Goal: Information Seeking & Learning: Learn about a topic

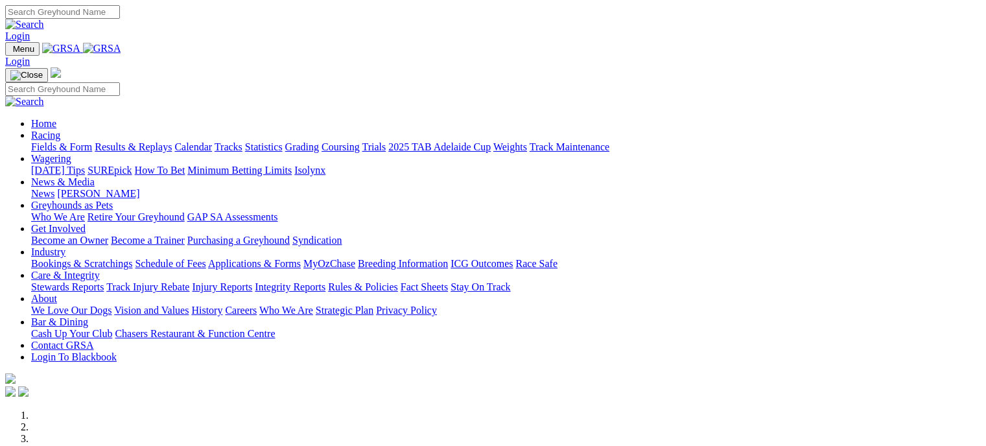
click at [57, 141] on link "Fields & Form" at bounding box center [61, 146] width 61 height 11
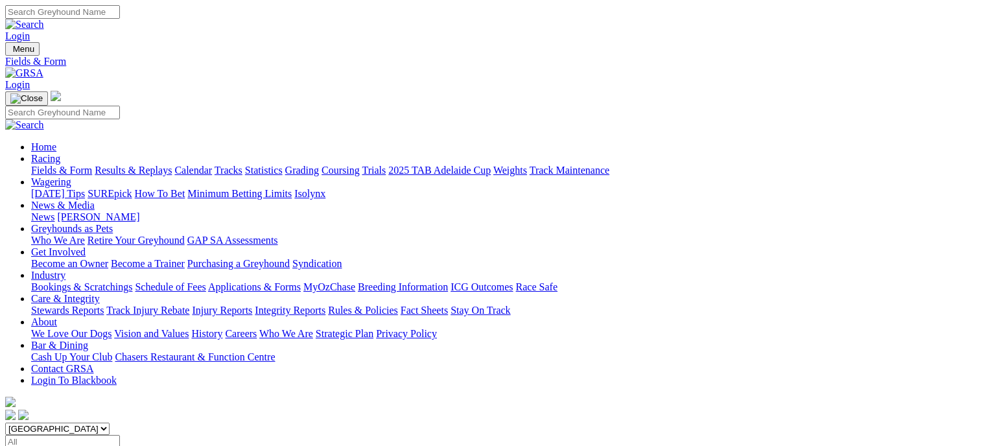
click at [110, 423] on select "South Australia New South Wales Northern Territory Queensland Tasmania Victoria…" at bounding box center [57, 429] width 104 height 12
select select "WA"
click at [87, 423] on select "South Australia New South Wales Northern Territory Queensland Tasmania Victoria…" at bounding box center [57, 429] width 104 height 12
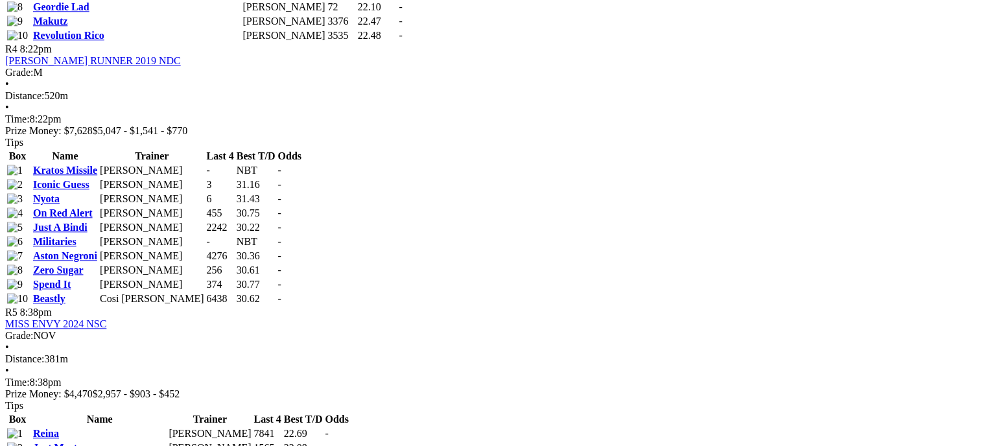
scroll to position [1426, 0]
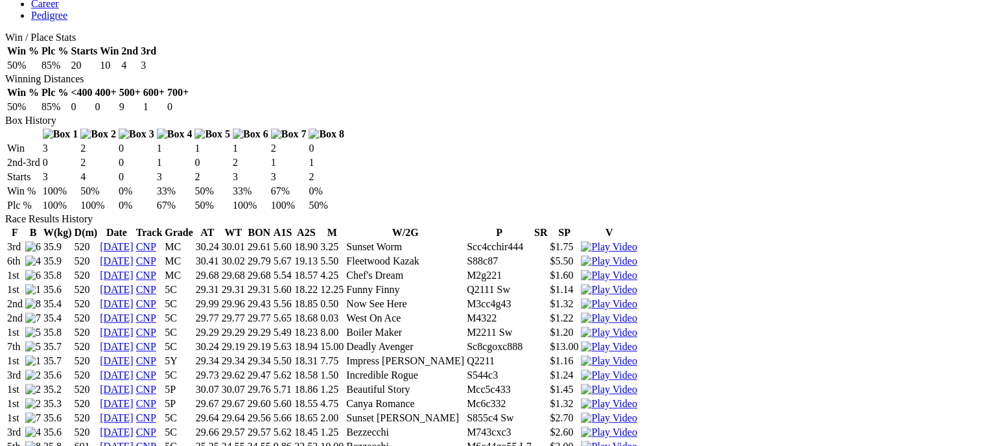
scroll to position [713, 0]
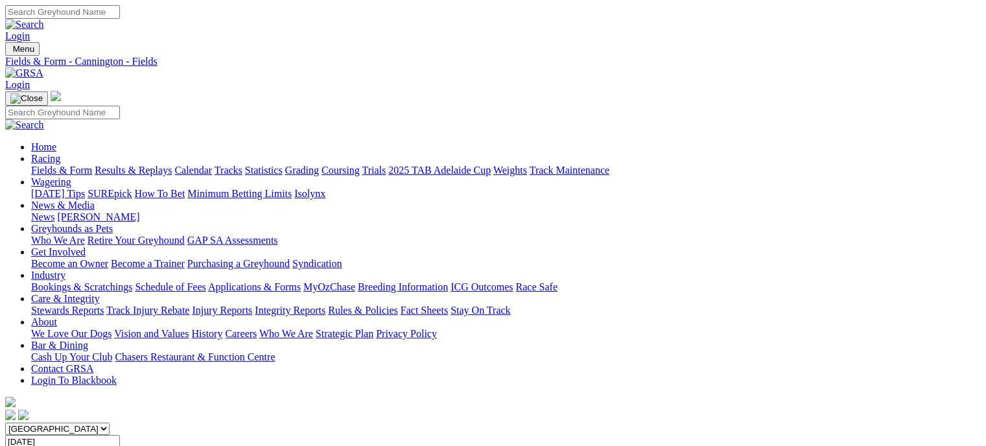
click at [41, 165] on link "Fields & Form" at bounding box center [61, 170] width 61 height 11
click at [110, 423] on select "South Australia New South Wales Northern Territory Queensland Tasmania Victoria…" at bounding box center [57, 429] width 104 height 12
select select "WA"
click at [87, 423] on select "South Australia New South Wales Northern Territory Queensland Tasmania Victoria…" at bounding box center [57, 429] width 104 height 12
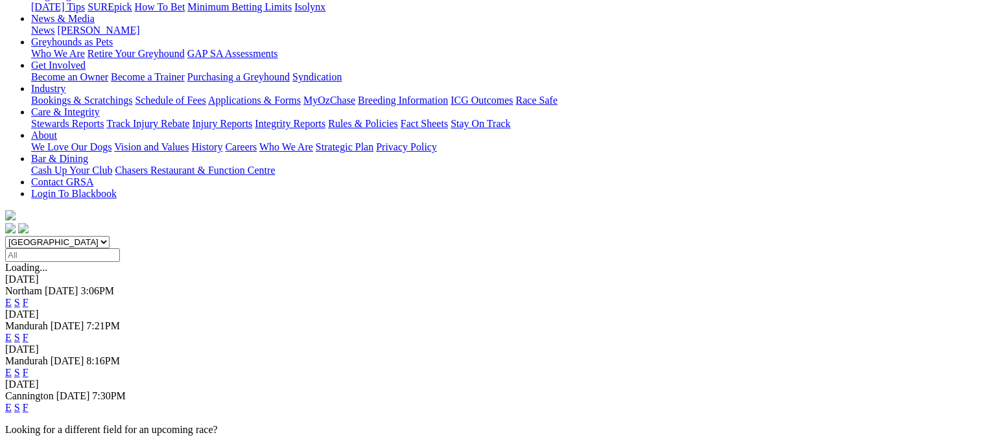
scroll to position [194, 0]
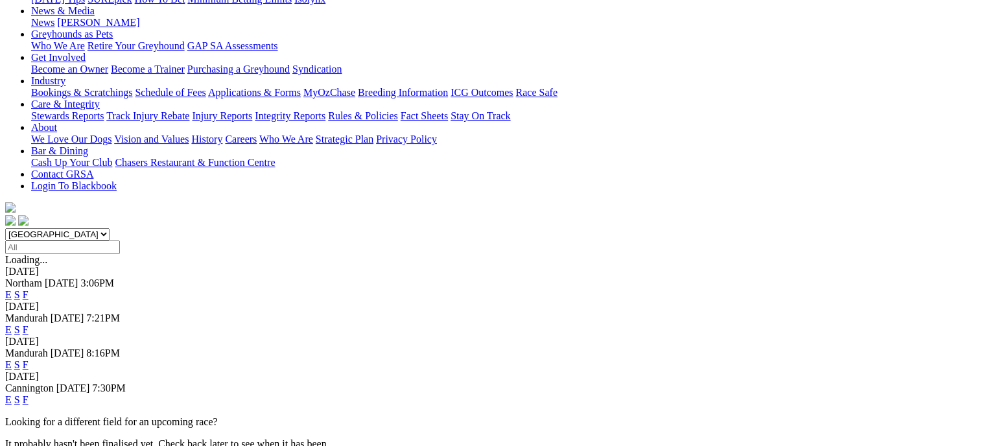
click at [12, 394] on link "E" at bounding box center [8, 399] width 6 height 11
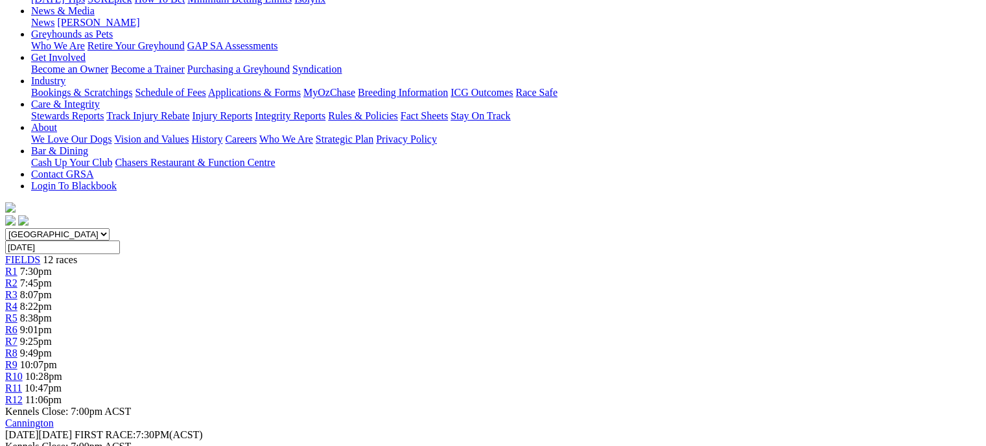
scroll to position [65, 0]
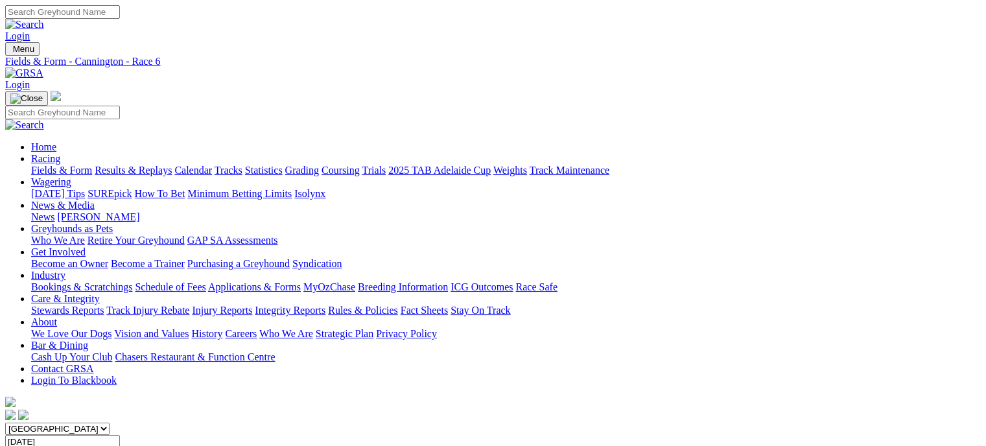
scroll to position [130, 0]
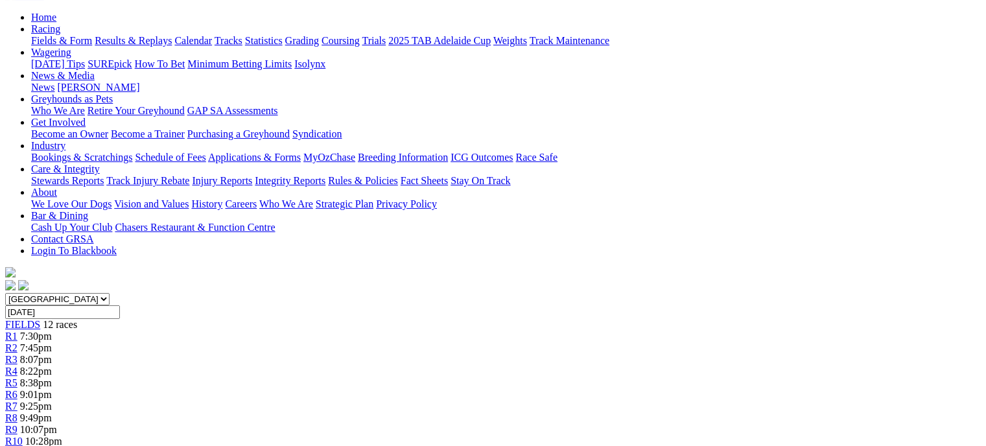
click at [560, 401] on div "R7 9:25pm" at bounding box center [492, 407] width 975 height 12
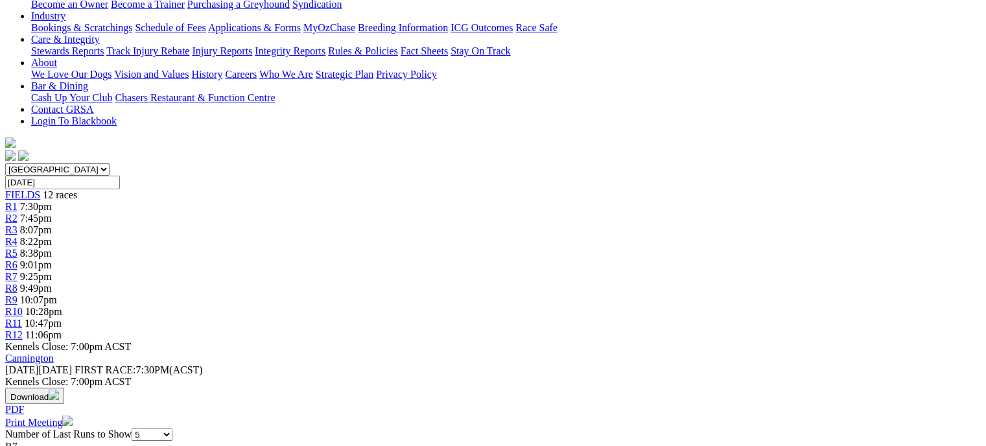
scroll to position [194, 0]
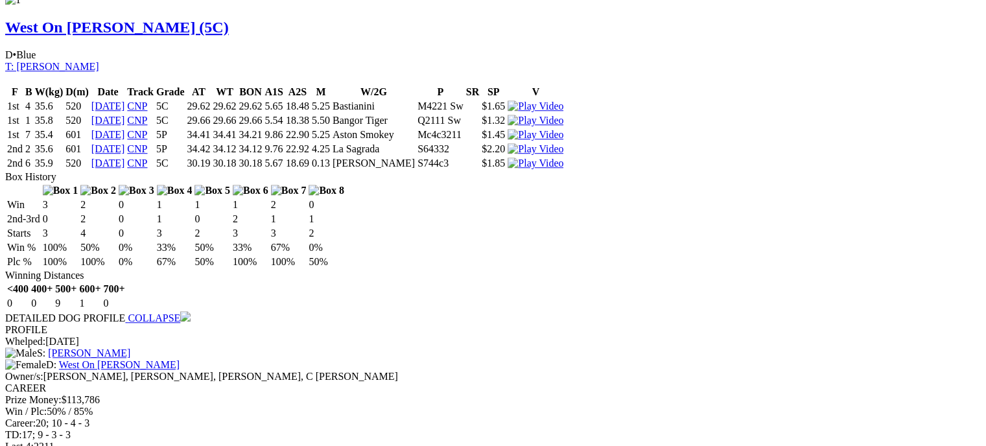
scroll to position [1296, 0]
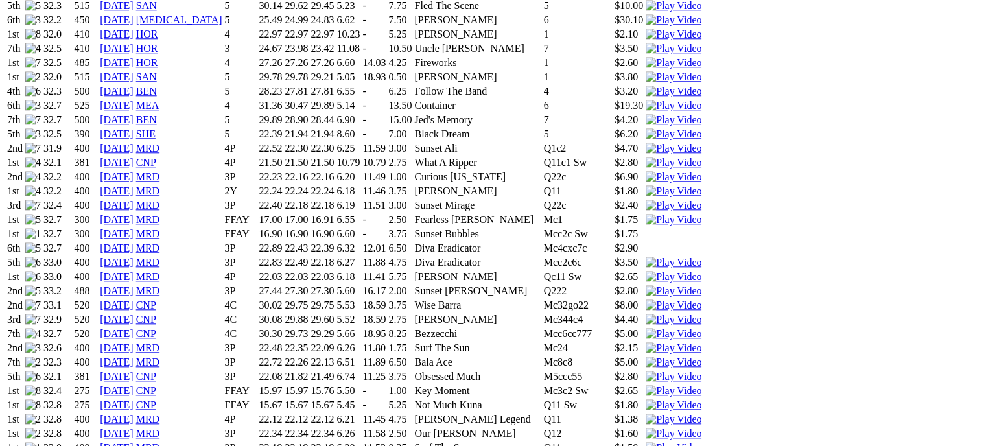
scroll to position [1426, 0]
